Goal: Transaction & Acquisition: Subscribe to service/newsletter

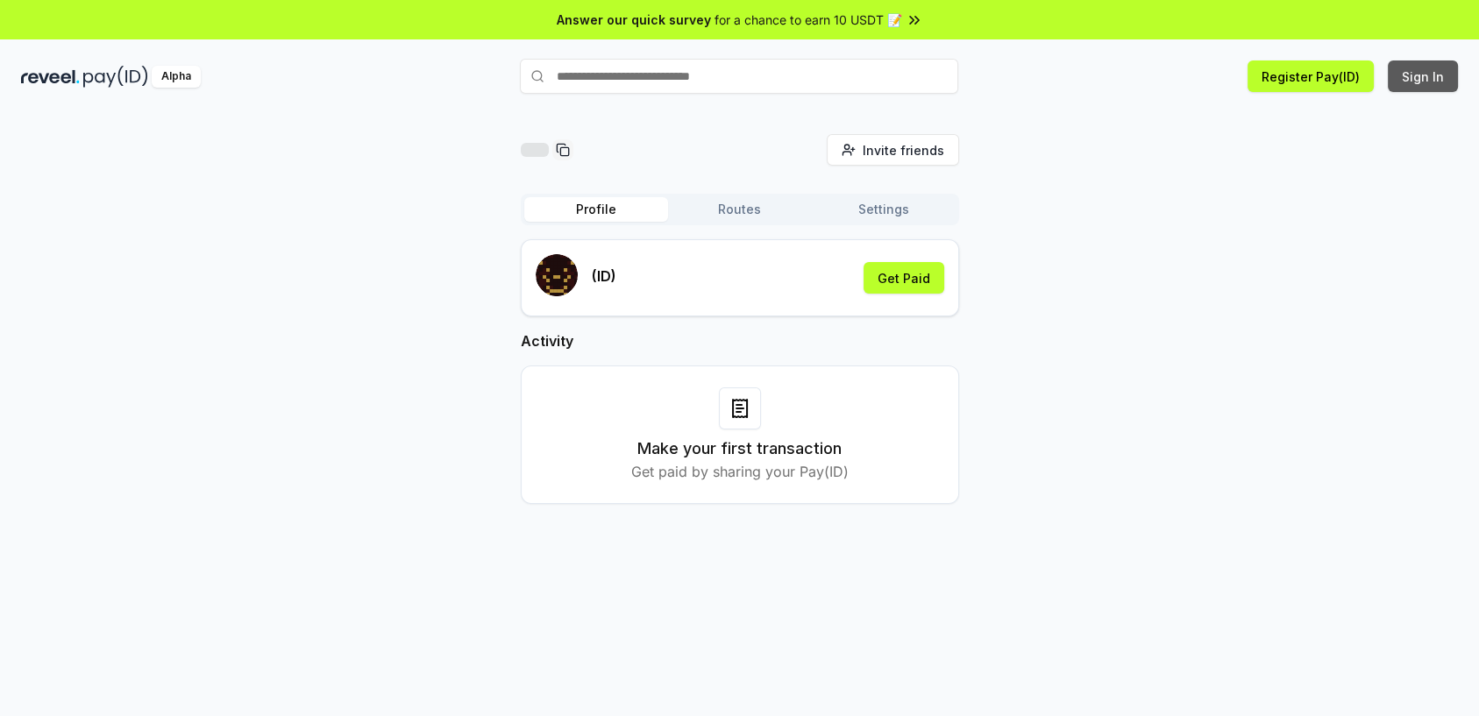
click at [1415, 75] on button "Sign In" at bounding box center [1423, 76] width 70 height 32
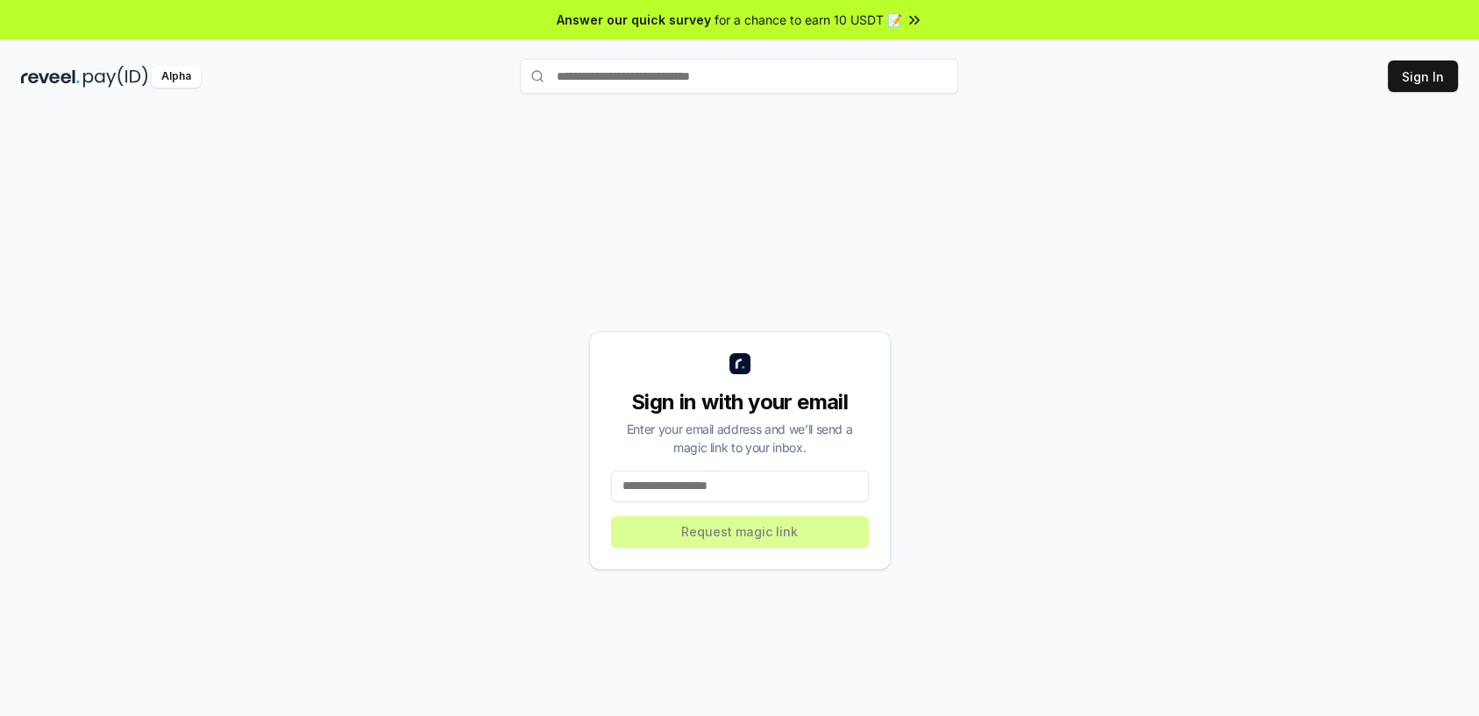
drag, startPoint x: 0, startPoint y: 0, endPoint x: 754, endPoint y: 485, distance: 896.2
click at [754, 485] on input at bounding box center [740, 487] width 258 height 32
click at [1322, 67] on button "Register Pay(ID)" at bounding box center [1310, 76] width 126 height 32
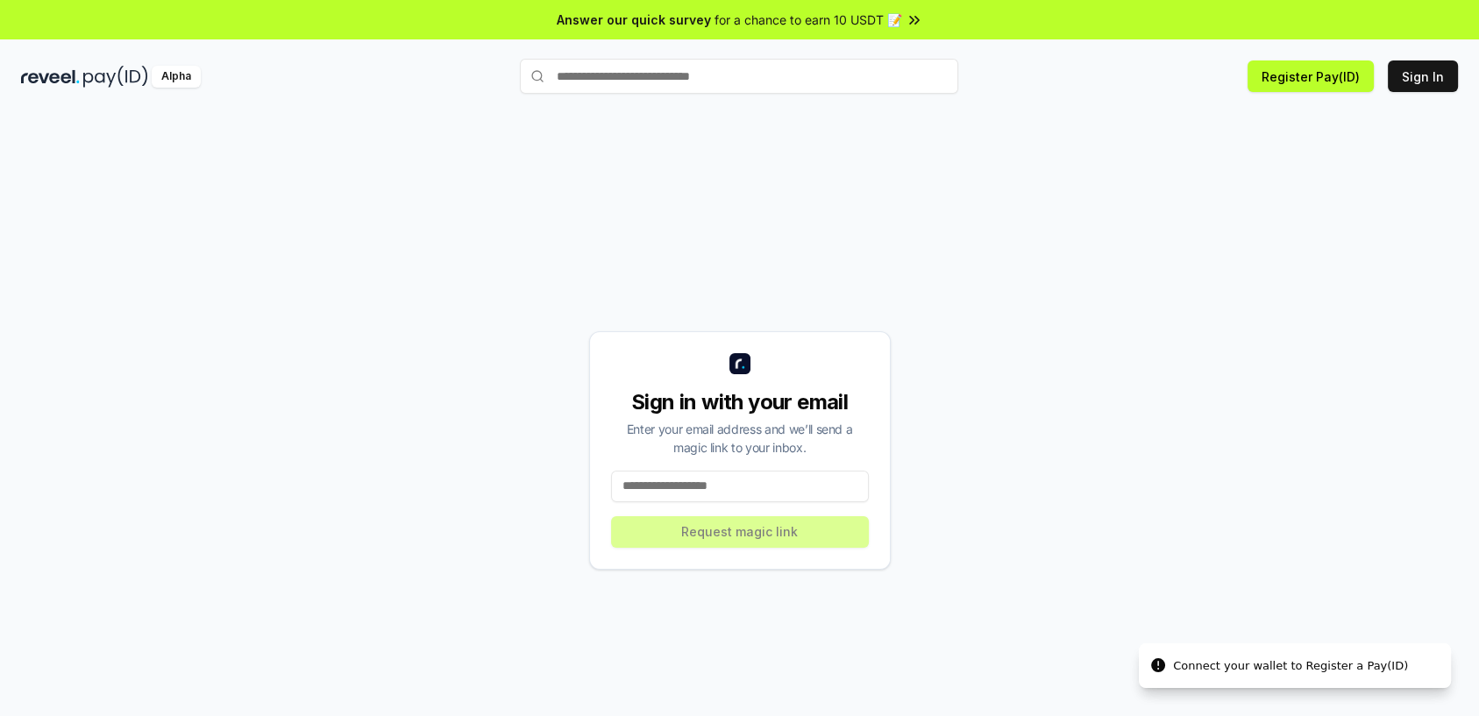
click at [766, 472] on input at bounding box center [740, 487] width 258 height 32
